Goal: Check status

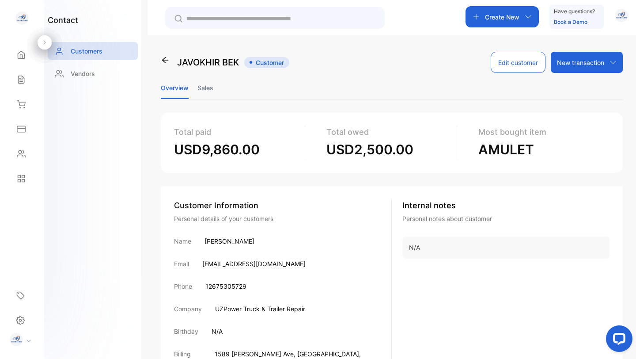
scroll to position [78, 0]
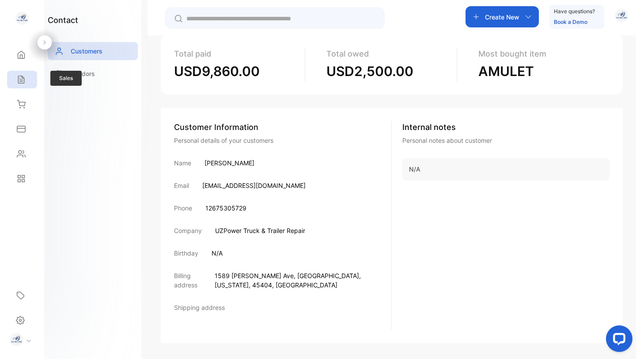
click at [20, 79] on icon at bounding box center [21, 80] width 6 height 8
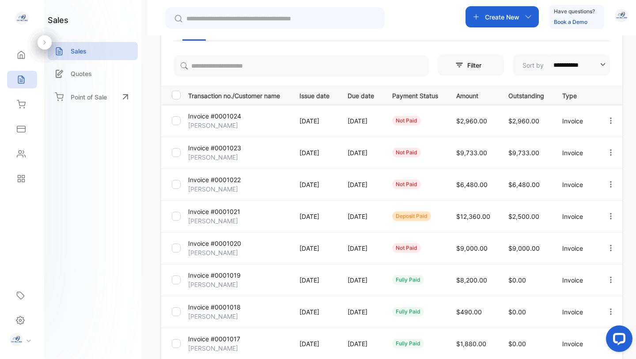
click at [216, 240] on p "Invoice #0001020" at bounding box center [214, 243] width 53 height 9
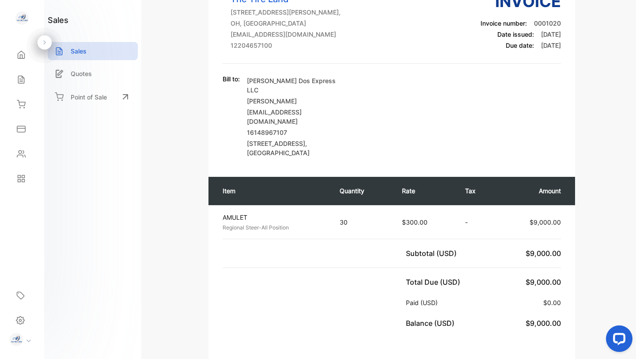
click at [415, 125] on div "Bill to: [PERSON_NAME] Dos Express LLC Doston Nurjamolov [EMAIL_ADDRESS][DOMAIN…" at bounding box center [392, 115] width 338 height 83
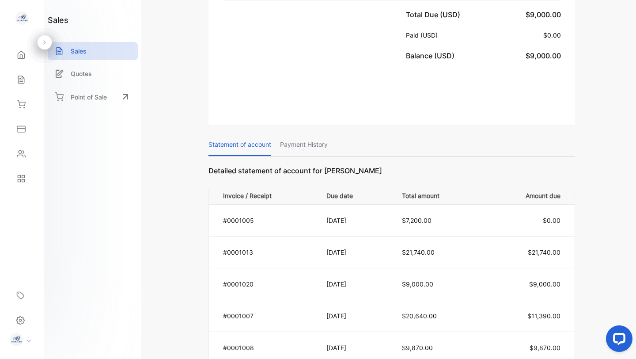
scroll to position [346, 0]
click at [306, 133] on p "Payment History" at bounding box center [304, 144] width 48 height 23
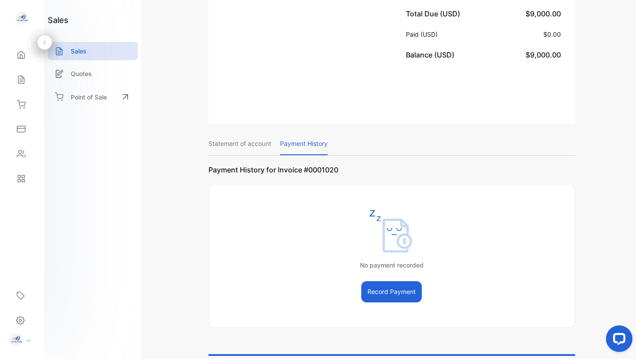
click at [254, 133] on p "Statement of account" at bounding box center [240, 144] width 63 height 23
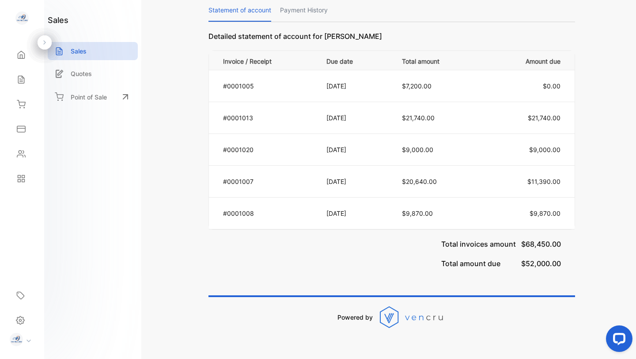
scroll to position [298, 0]
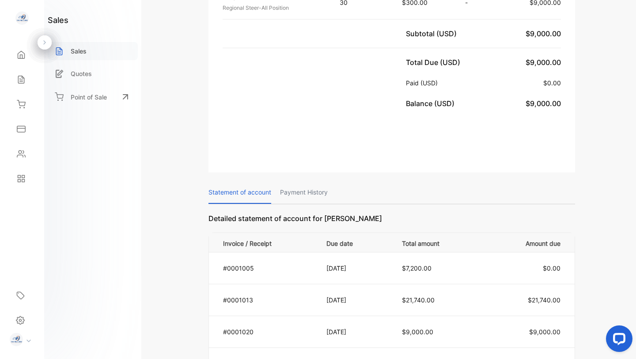
click at [79, 51] on p "Sales" at bounding box center [79, 50] width 16 height 9
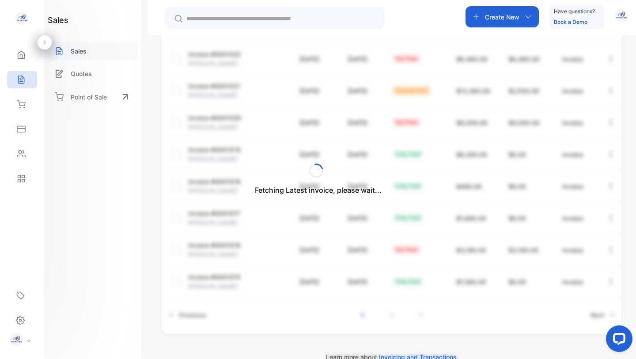
scroll to position [220, 0]
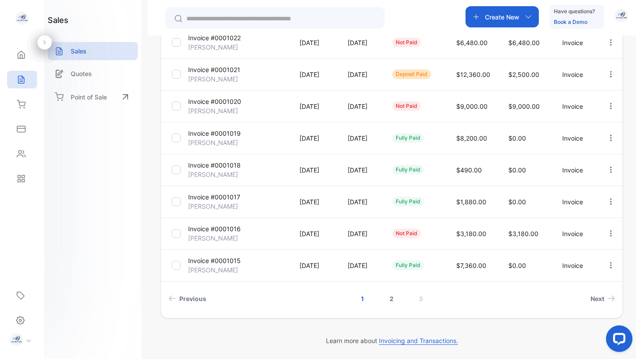
click at [391, 298] on link "2" at bounding box center [391, 298] width 25 height 16
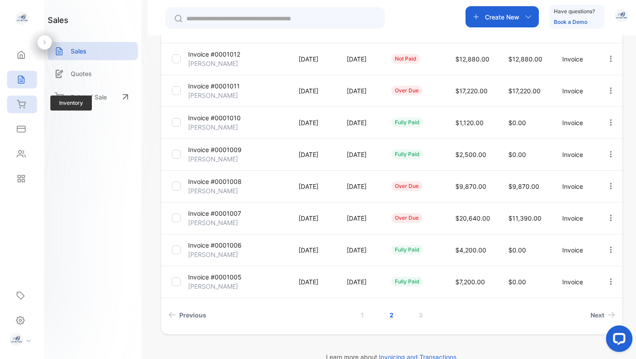
click at [22, 104] on icon at bounding box center [21, 104] width 9 height 9
